Goal: Task Accomplishment & Management: Manage account settings

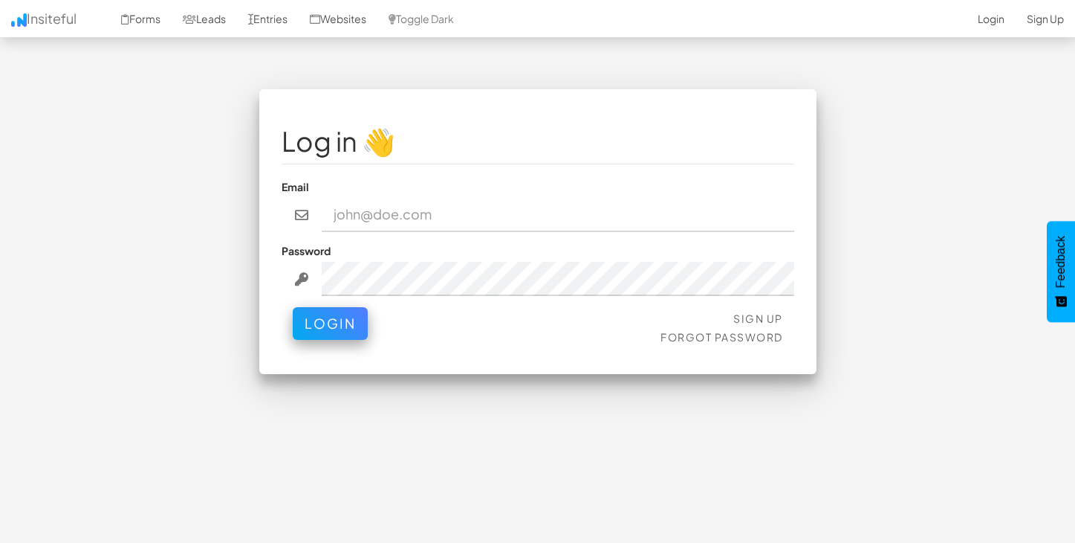
type input "[EMAIL_ADDRESS][DOMAIN_NAME]"
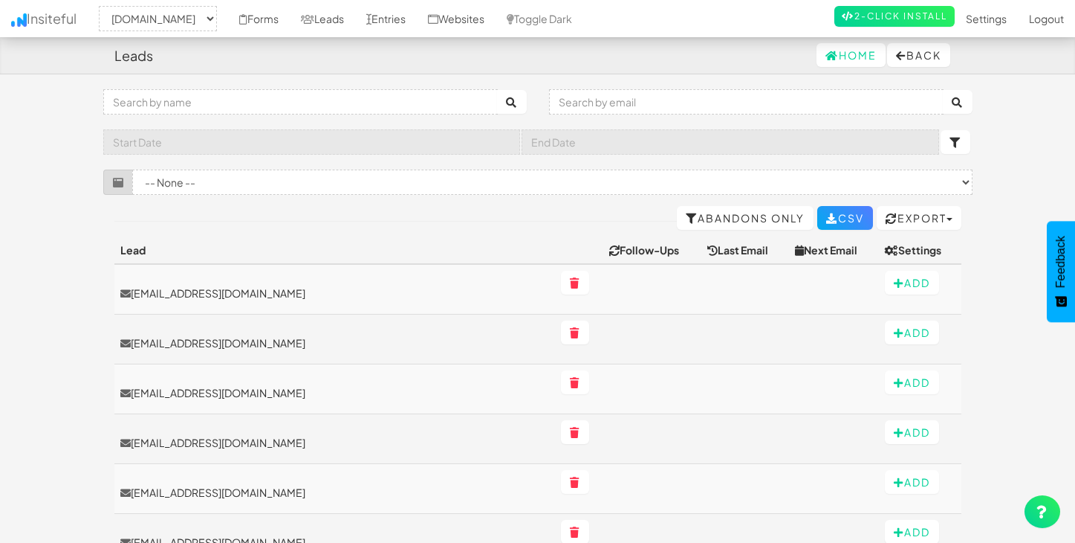
select select "2385"
click at [331, 336] on p "lgrass@encircleall.org" at bounding box center [334, 342] width 429 height 15
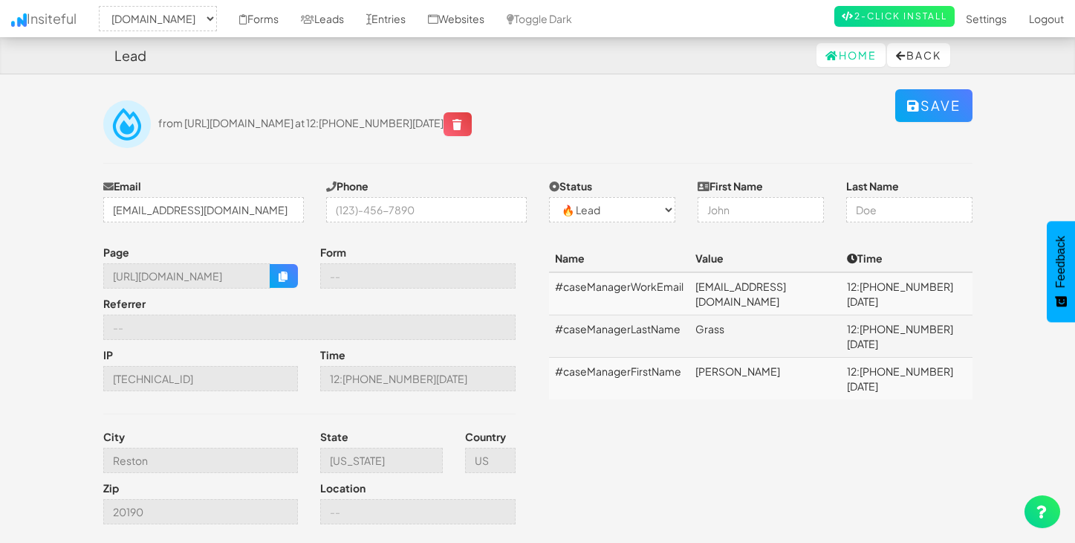
select select "2385"
select select "0"
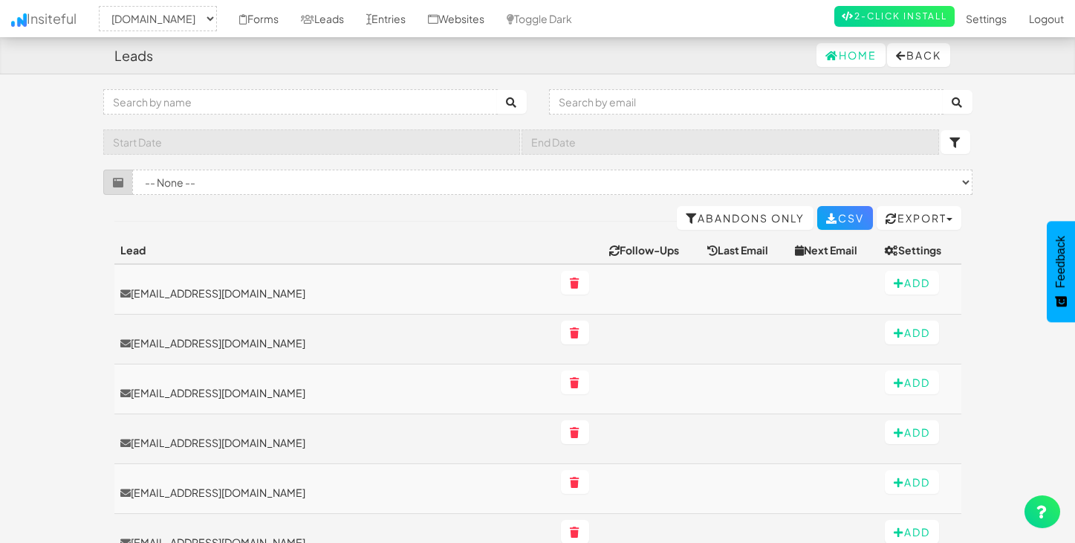
select select "2385"
click at [290, 19] on link "Forms" at bounding box center [259, 18] width 62 height 37
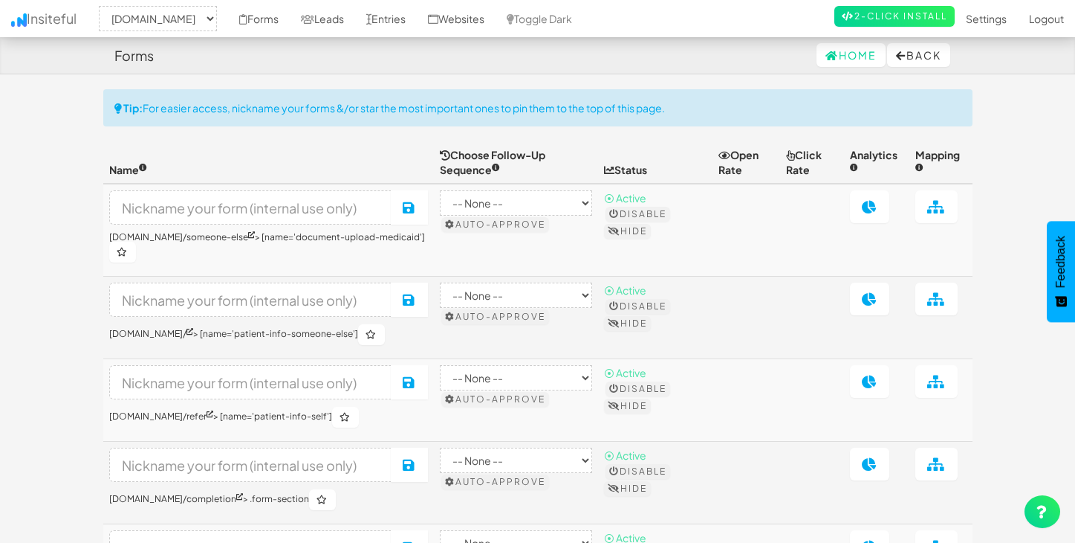
select select "2385"
click at [417, 16] on link "Entries" at bounding box center [386, 18] width 62 height 37
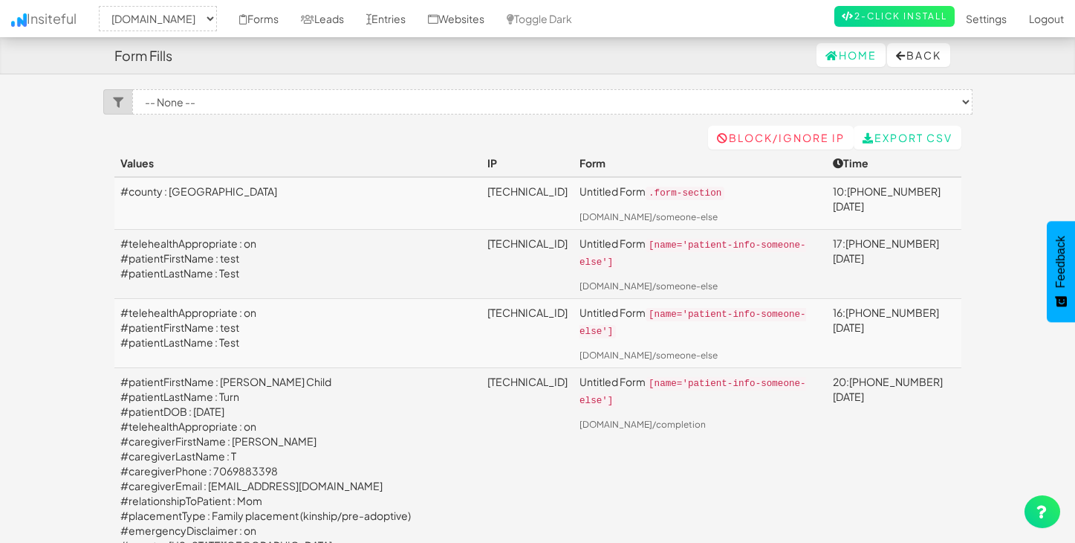
select select "2385"
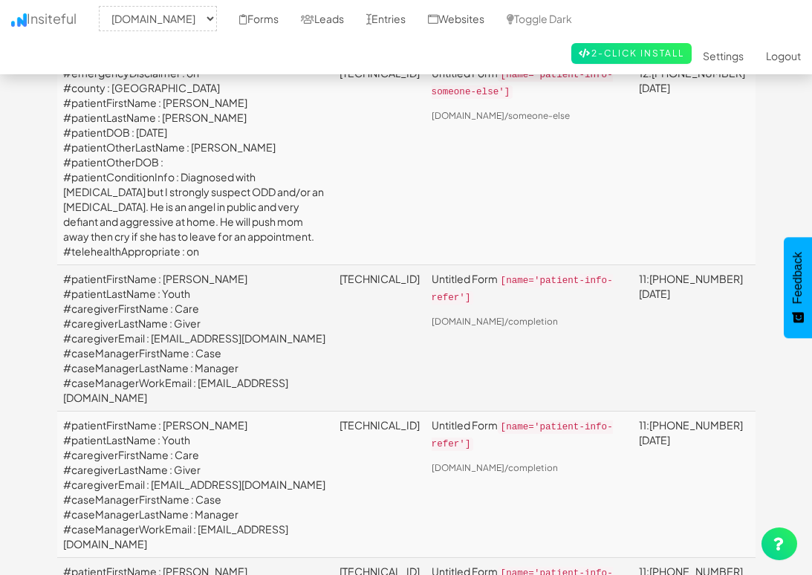
scroll to position [1223, 0]
click at [334, 265] on td "2a09:bac3:c72e:dcd::160:121" at bounding box center [380, 162] width 92 height 206
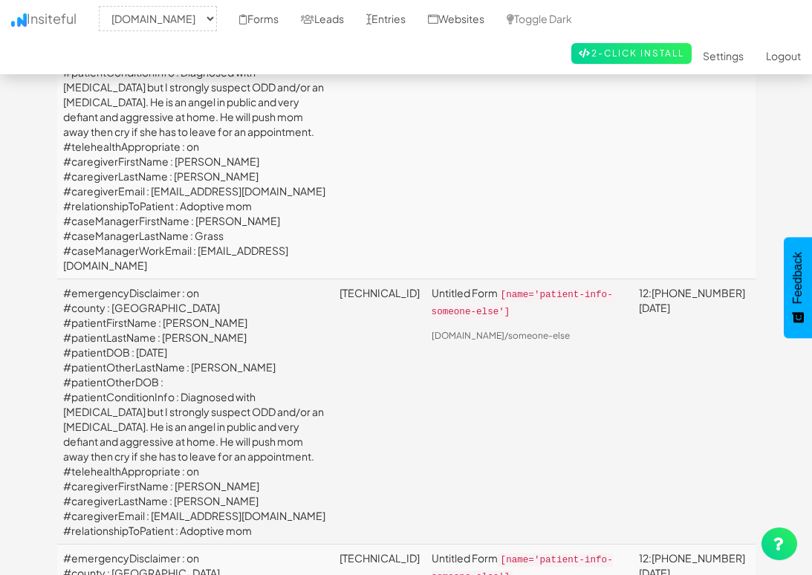
scroll to position [579, 0]
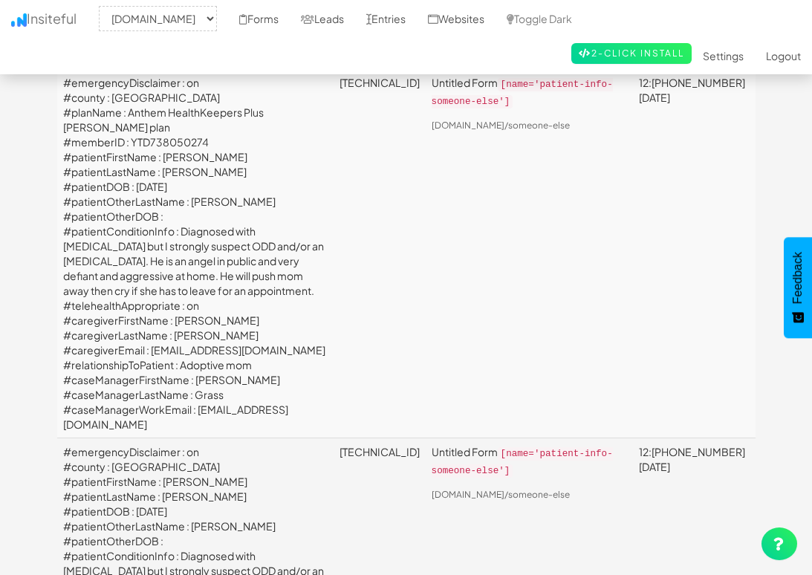
click at [334, 199] on td "2a09:bac3:c72e:dcd::160:121" at bounding box center [380, 252] width 92 height 369
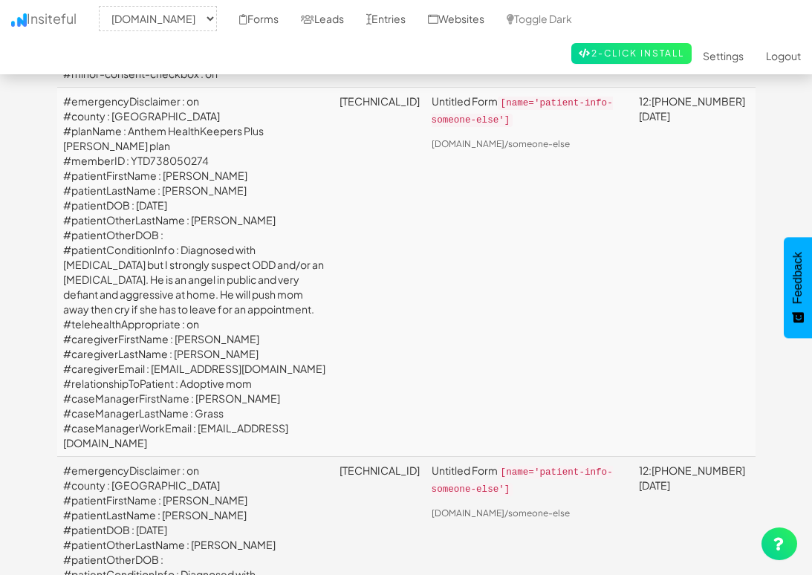
scroll to position [562, 0]
